Goal: Information Seeking & Learning: Learn about a topic

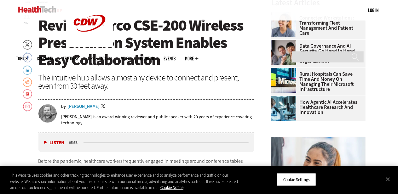
scroll to position [220, 0]
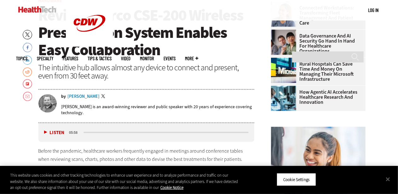
click at [83, 94] on div "John Breeden II" at bounding box center [84, 96] width 32 height 4
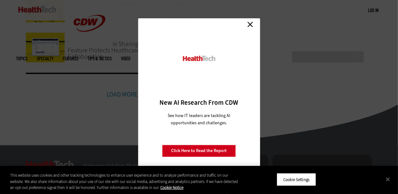
scroll to position [504, 0]
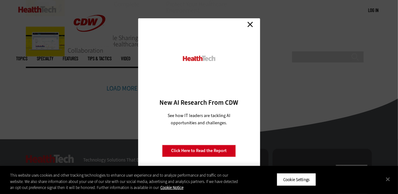
click at [249, 24] on link "Close" at bounding box center [249, 24] width 9 height 9
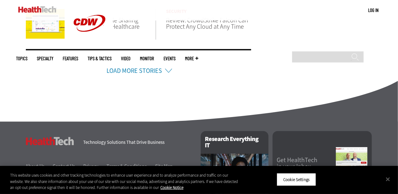
scroll to position [472, 0]
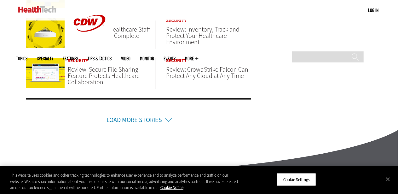
click at [166, 107] on li "Load More Stories" at bounding box center [139, 111] width 226 height 26
click at [169, 108] on li "Load More Stories" at bounding box center [139, 111] width 226 height 26
click at [152, 116] on link "Load More Stories" at bounding box center [133, 120] width 55 height 9
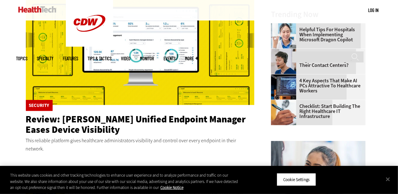
scroll to position [283, 0]
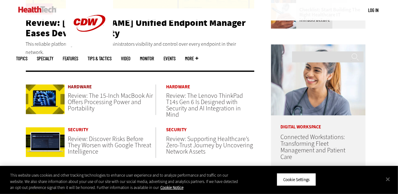
click at [81, 84] on link "Hardware" at bounding box center [112, 86] width 88 height 5
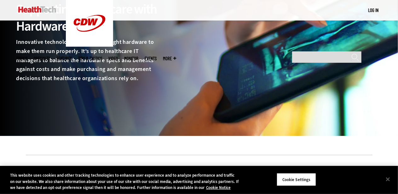
scroll to position [94, 0]
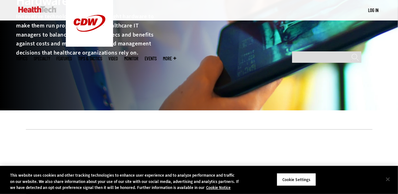
click at [389, 175] on button "Close" at bounding box center [388, 179] width 14 height 14
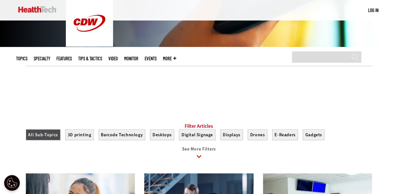
scroll to position [252, 0]
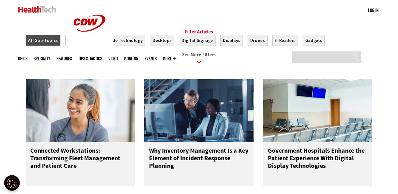
click at [197, 66] on icon at bounding box center [199, 62] width 14 height 14
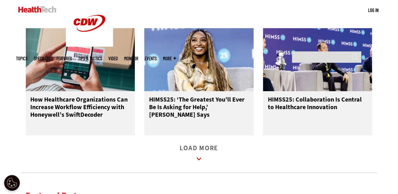
scroll to position [850, 0]
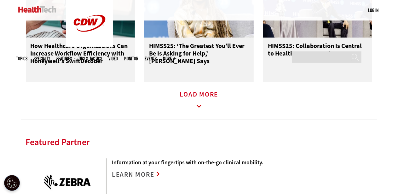
click at [194, 101] on link "Load More" at bounding box center [199, 100] width 38 height 17
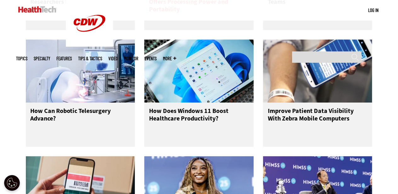
scroll to position [535, 0]
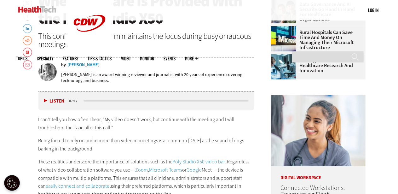
scroll to position [189, 0]
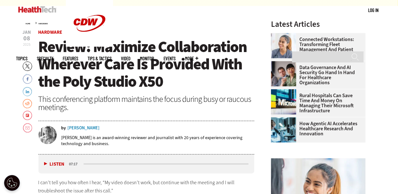
click at [84, 128] on div "[PERSON_NAME]" at bounding box center [84, 128] width 32 height 4
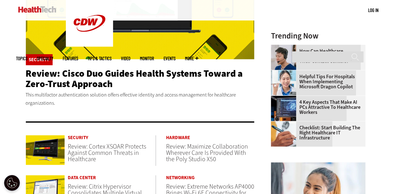
scroll to position [189, 0]
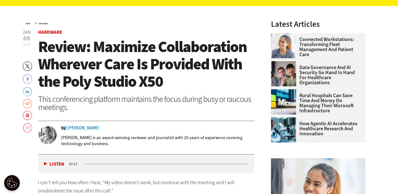
click at [68, 129] on div "by [PERSON_NAME]" at bounding box center [157, 128] width 193 height 4
drag, startPoint x: 92, startPoint y: 126, endPoint x: 78, endPoint y: 126, distance: 13.9
click at [78, 126] on div "by Carlos Soto" at bounding box center [157, 128] width 193 height 4
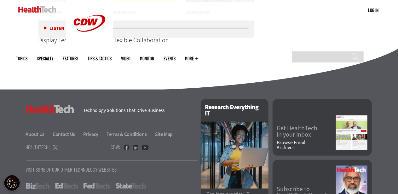
scroll to position [1590, 0]
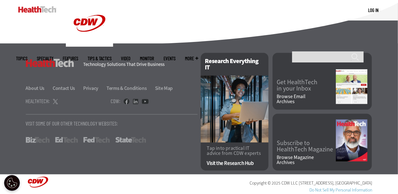
drag, startPoint x: 40, startPoint y: 86, endPoint x: 22, endPoint y: 97, distance: 20.5
click at [22, 97] on div "HealthTech Technology Solutions That Drive Business About Us Contact Us Privacy…" at bounding box center [198, 108] width 365 height 131
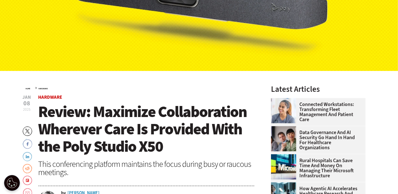
scroll to position [157, 0]
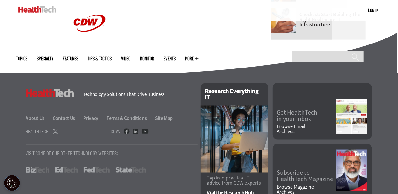
scroll to position [493, 0]
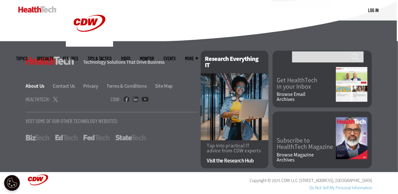
click at [42, 86] on link "About Us" at bounding box center [39, 86] width 26 height 7
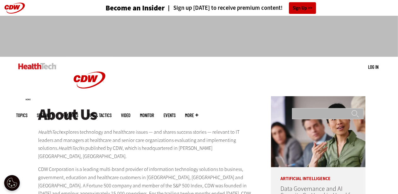
click at [298, 108] on input "Search" at bounding box center [328, 113] width 72 height 11
type input "**********"
click at [351, 110] on input "******" at bounding box center [355, 116] width 8 height 13
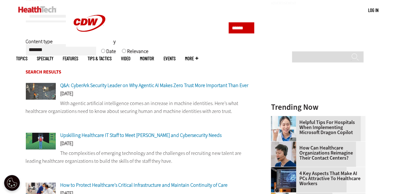
click at [129, 106] on p "With agentic artificial intelligence comes an increase in machine identities. H…" at bounding box center [140, 107] width 229 height 16
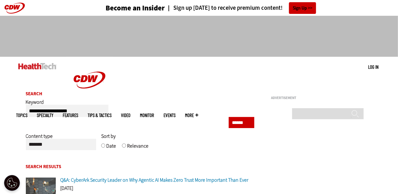
click at [28, 113] on span "Topics" at bounding box center [21, 115] width 11 height 5
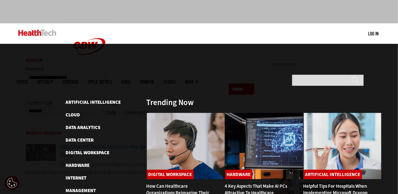
scroll to position [31, 0]
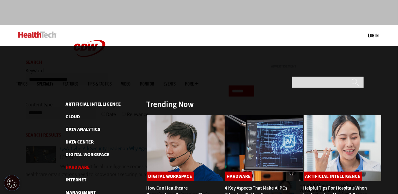
click at [87, 164] on link "Hardware" at bounding box center [78, 167] width 24 height 6
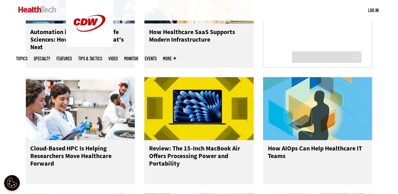
scroll to position [567, 0]
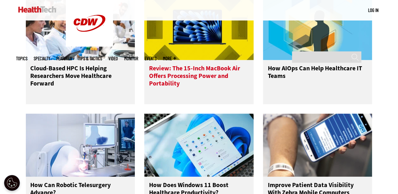
click at [154, 85] on h3 "Review: The 15-Inch MacBook Air Offers Processing Power and Portability" at bounding box center [199, 77] width 100 height 25
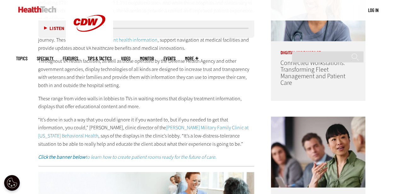
scroll to position [376, 0]
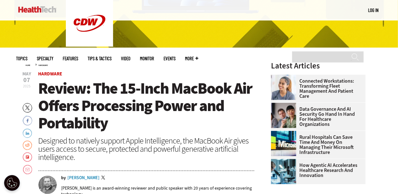
scroll to position [189, 0]
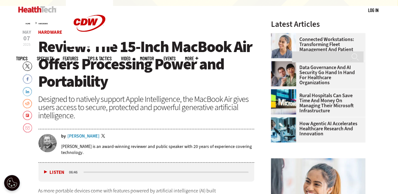
click at [91, 137] on div "John Breeden II" at bounding box center [84, 136] width 32 height 4
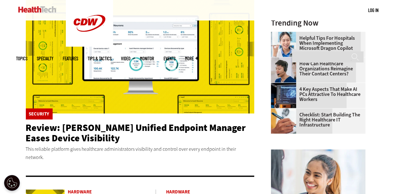
scroll to position [63, 0]
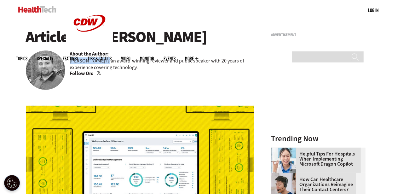
drag, startPoint x: 104, startPoint y: 60, endPoint x: 69, endPoint y: 61, distance: 35.0
click at [69, 61] on div "Articles By John Breeden II About the Author: John Breeden II is an award-winni…" at bounding box center [140, 52] width 229 height 49
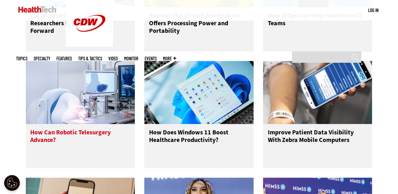
scroll to position [630, 0]
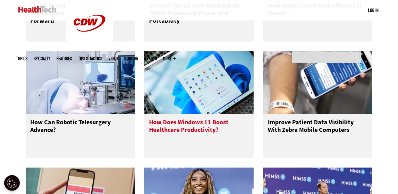
click at [157, 134] on h3 "How Does Windows 11 Boost Healthcare Productivity?" at bounding box center [199, 130] width 100 height 25
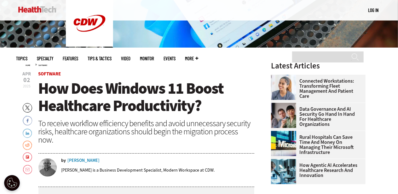
scroll to position [157, 0]
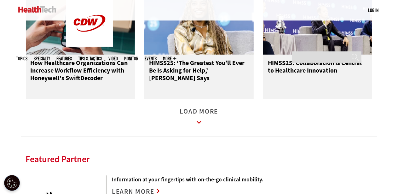
scroll to position [819, 0]
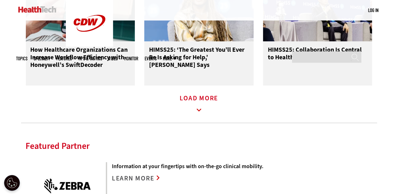
click at [200, 103] on link "Load More" at bounding box center [199, 104] width 38 height 17
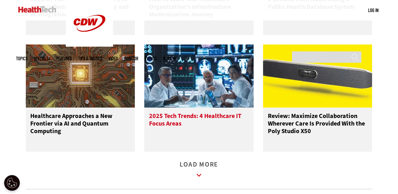
scroll to position [1134, 0]
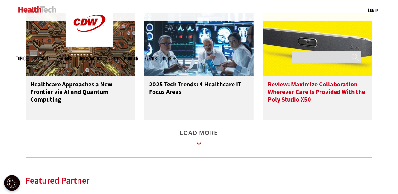
click at [290, 98] on h3 "Review: Maximize Collaboration Wherever Care Is Provided With the Poly Studio X…" at bounding box center [318, 93] width 100 height 25
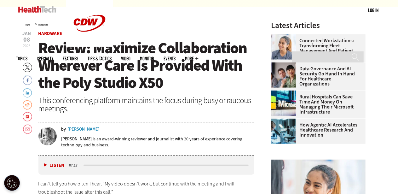
scroll to position [189, 0]
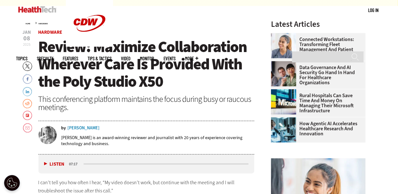
drag, startPoint x: 98, startPoint y: 126, endPoint x: 87, endPoint y: 125, distance: 11.1
click at [87, 125] on div "by [PERSON_NAME] [PERSON_NAME] is an award-­winning reviewer and journalist wit…" at bounding box center [146, 138] width 216 height 32
drag, startPoint x: 90, startPoint y: 127, endPoint x: 74, endPoint y: 128, distance: 16.4
click at [74, 128] on div "by [PERSON_NAME]" at bounding box center [157, 128] width 193 height 4
drag, startPoint x: 83, startPoint y: 137, endPoint x: 61, endPoint y: 141, distance: 22.1
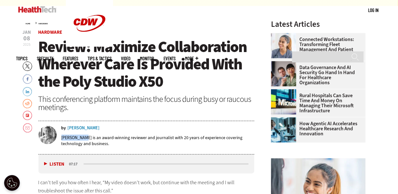
click at [61, 141] on div "by [PERSON_NAME] [PERSON_NAME] is an award-­winning reviewer and journalist wit…" at bounding box center [146, 138] width 216 height 25
